Goal: Ask a question

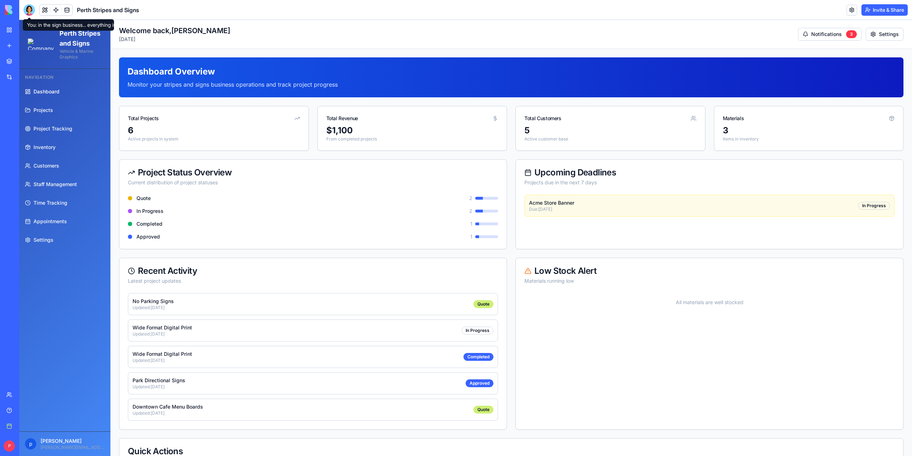
click at [28, 9] on div at bounding box center [29, 9] width 11 height 11
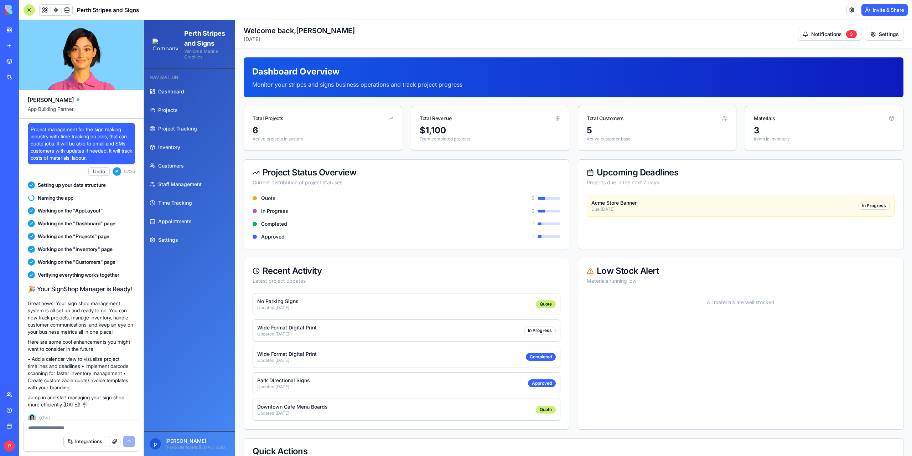
scroll to position [39698, 0]
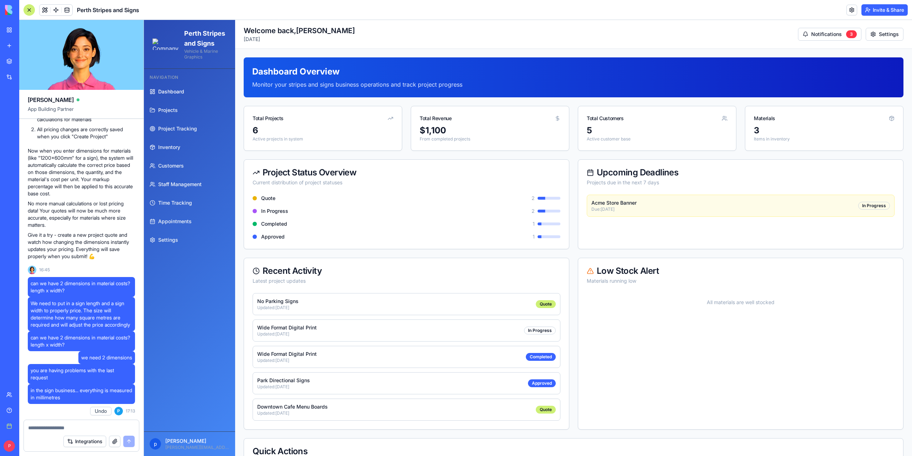
click at [57, 426] on textarea at bounding box center [81, 427] width 107 height 7
click at [86, 399] on span "in the sign business... everything is measured in millimetres" at bounding box center [82, 394] width 102 height 14
drag, startPoint x: 87, startPoint y: 399, endPoint x: 28, endPoint y: 391, distance: 59.3
click at [28, 391] on div "in the sign business... everything is measured in millimetres" at bounding box center [81, 394] width 107 height 20
copy span "in the sign business... everything is measured in millimetres"
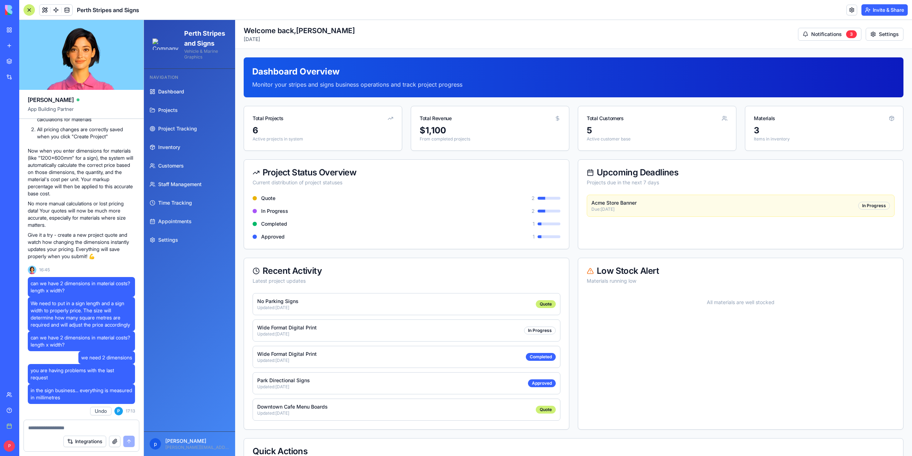
click at [35, 427] on textarea at bounding box center [81, 427] width 107 height 7
paste textarea "**********"
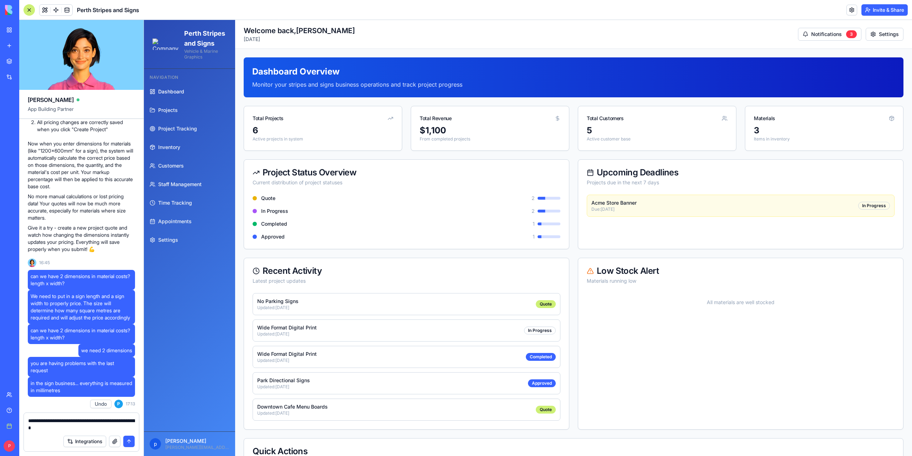
click at [37, 421] on textarea "**********" at bounding box center [81, 424] width 107 height 14
click at [65, 428] on textarea "**********" at bounding box center [81, 424] width 107 height 14
type textarea "**********"
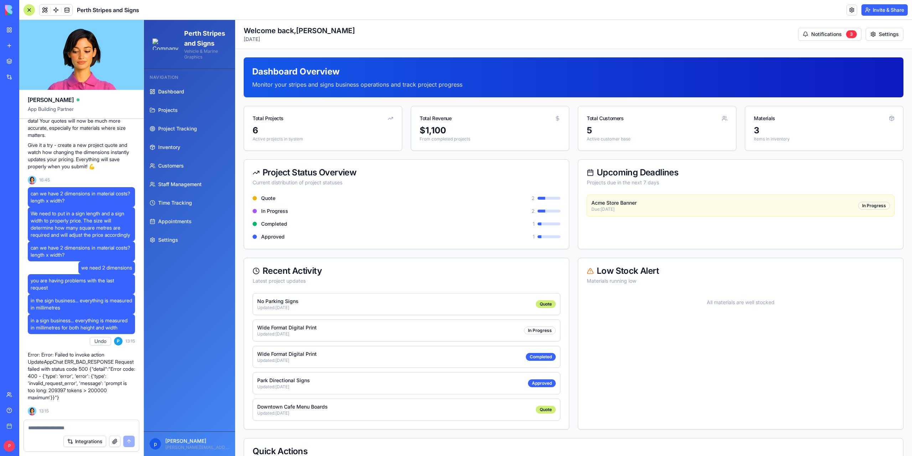
scroll to position [39795, 0]
click at [54, 429] on textarea at bounding box center [81, 427] width 107 height 7
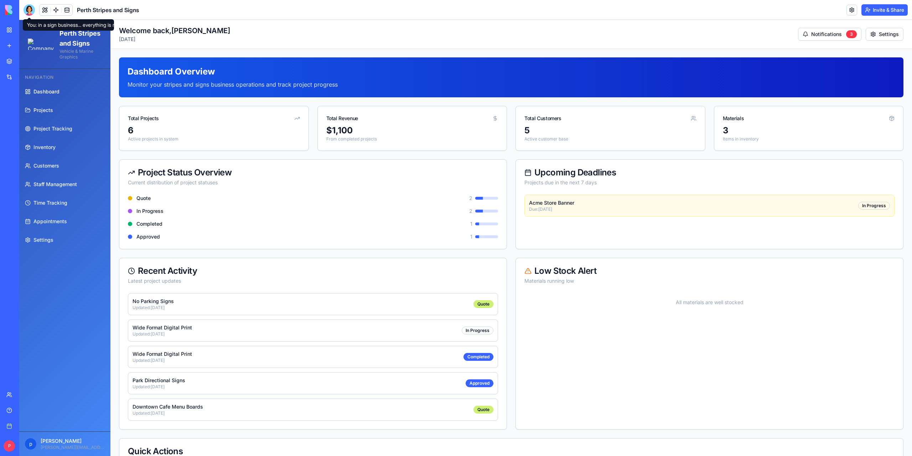
drag, startPoint x: 30, startPoint y: 10, endPoint x: 31, endPoint y: 18, distance: 8.6
click at [30, 10] on div at bounding box center [29, 9] width 11 height 11
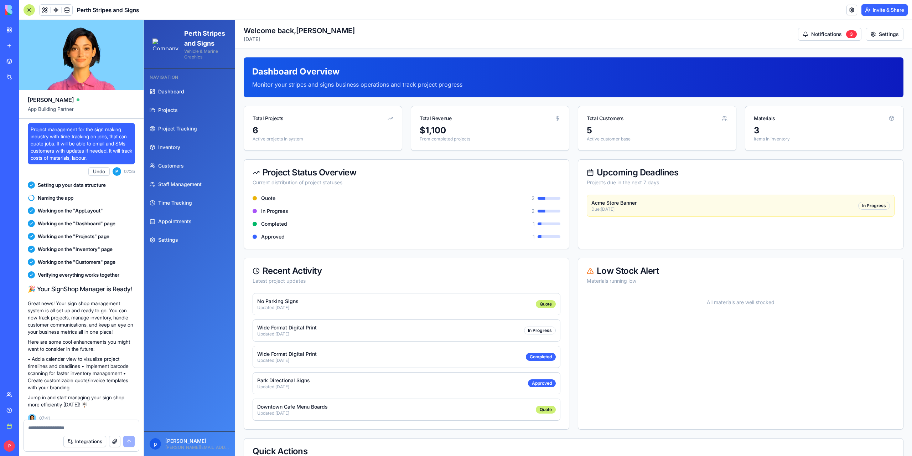
scroll to position [39725, 0]
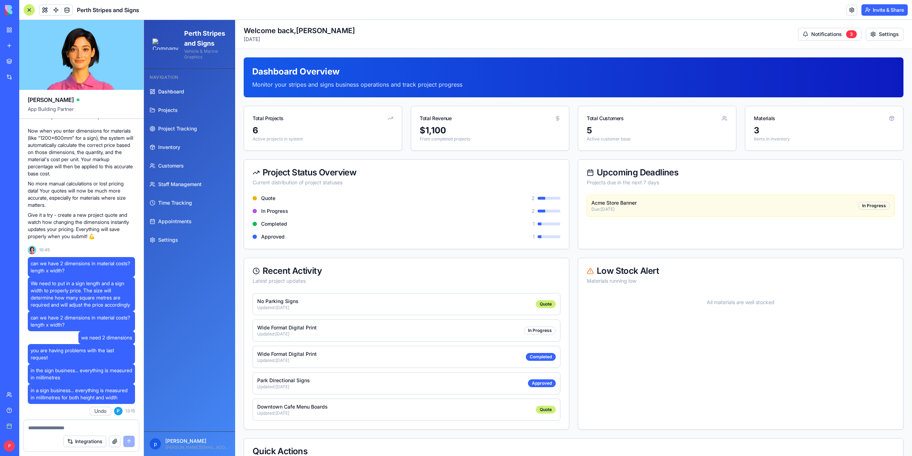
click at [53, 426] on textarea at bounding box center [81, 427] width 107 height 7
type textarea "*"
type textarea "*****"
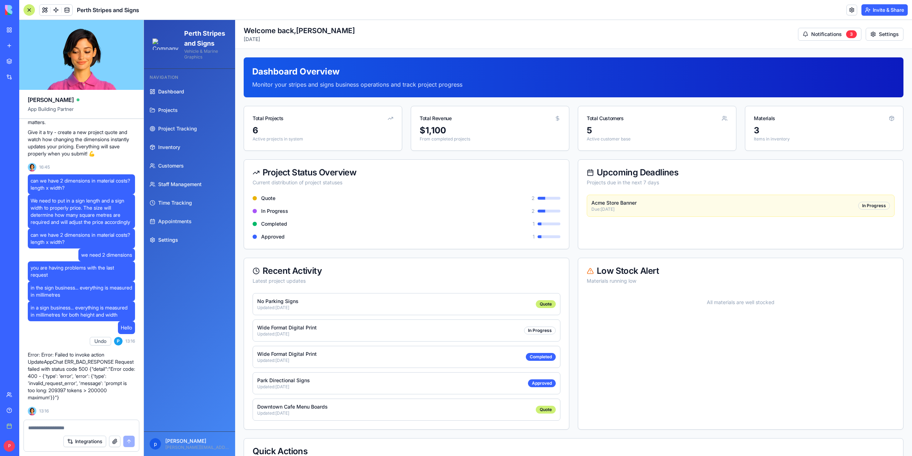
scroll to position [39808, 0]
click at [26, 409] on div "Help" at bounding box center [21, 409] width 9 height 7
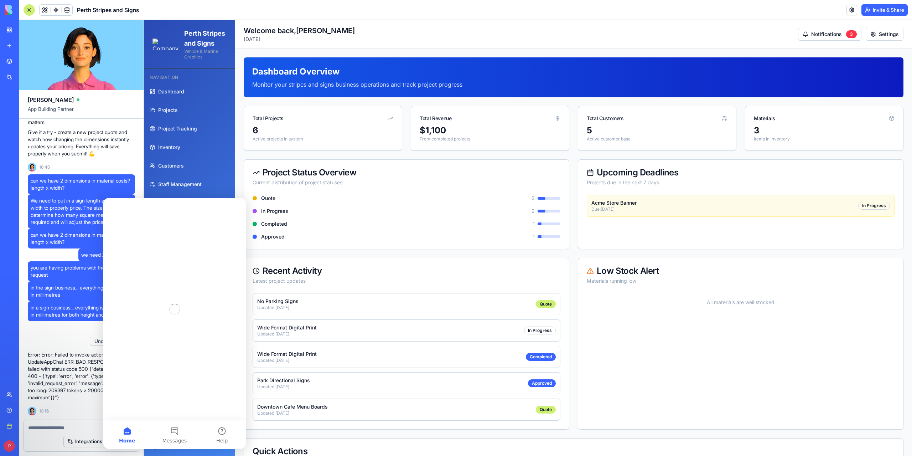
scroll to position [0, 0]
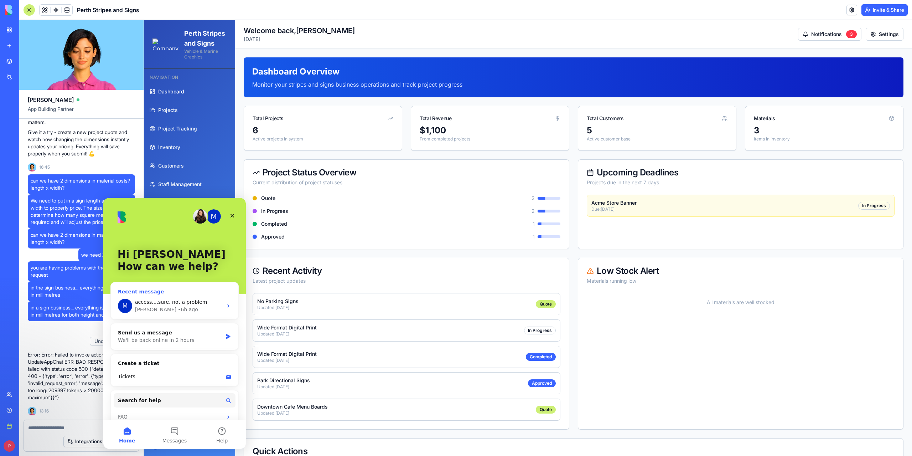
click at [173, 301] on span "access....sure. not a problem" at bounding box center [171, 302] width 72 height 6
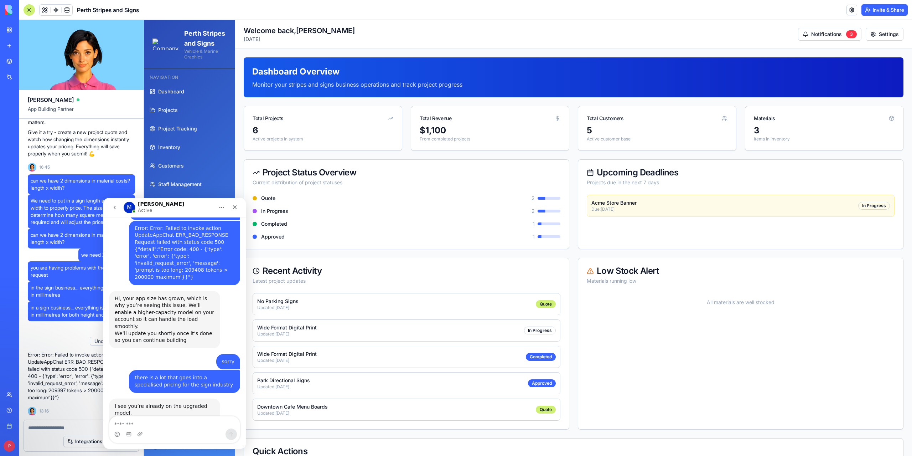
scroll to position [698, 0]
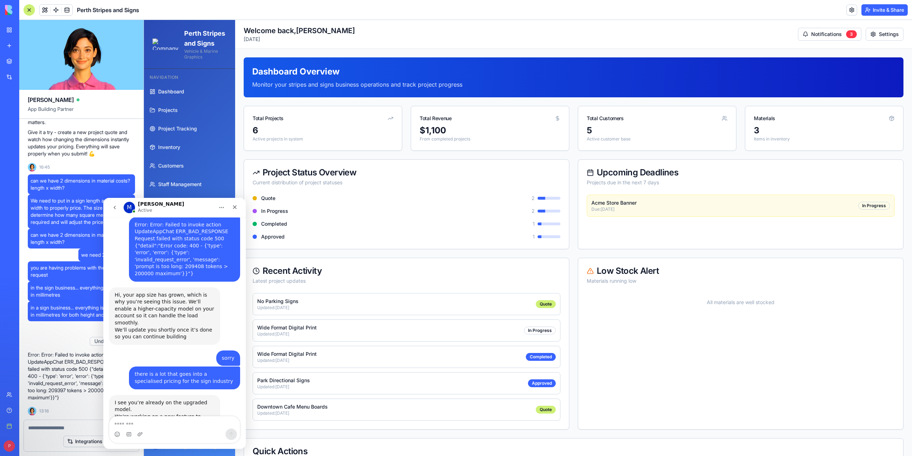
click at [129, 424] on textarea "Message…" at bounding box center [174, 422] width 130 height 12
